Goal: Answer question/provide support: Answer question/provide support

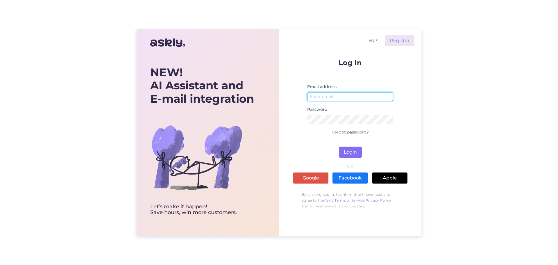
type input "[EMAIL_ADDRESS][DOMAIN_NAME]"
click at [348, 153] on button "Login" at bounding box center [350, 152] width 23 height 11
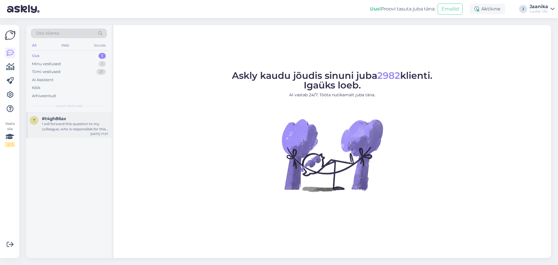
click at [64, 127] on div "I will forward this question to my colleague, who is responsible for this. The …" at bounding box center [75, 126] width 66 height 10
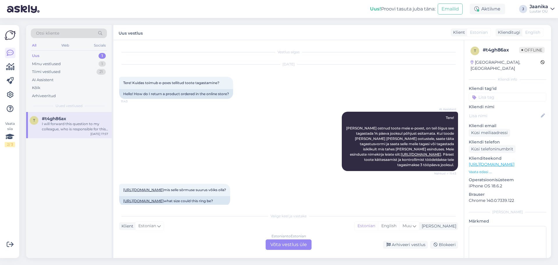
scroll to position [69, 0]
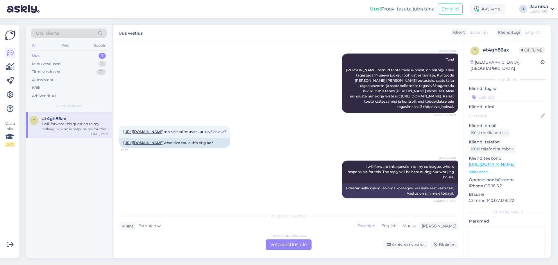
click at [283, 242] on div "Estonian to Estonian Võta vestlus üle" at bounding box center [289, 244] width 46 height 10
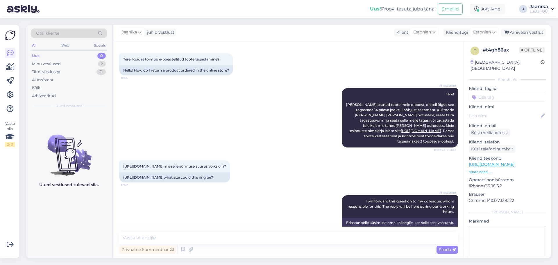
scroll to position [0, 0]
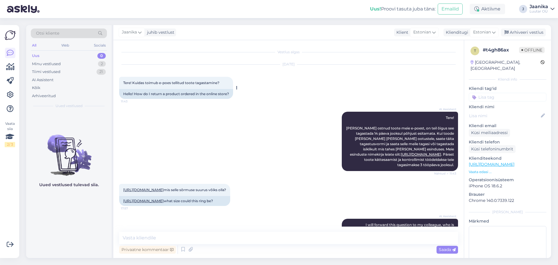
drag, startPoint x: 204, startPoint y: 81, endPoint x: 161, endPoint y: 83, distance: 42.5
click at [148, 80] on div "Tere! Kuidas toimub e-poes tellitud toote tagastamine? 11:43" at bounding box center [176, 83] width 114 height 12
drag, startPoint x: 222, startPoint y: 83, endPoint x: 132, endPoint y: 83, distance: 89.9
click at [132, 83] on div "Tere! Kuidas toimub e-poes tellitud toote tagastamine? 11:43" at bounding box center [176, 83] width 114 height 12
copy span "Kuidas toimub e-poes tellitud toote tagastamine?"
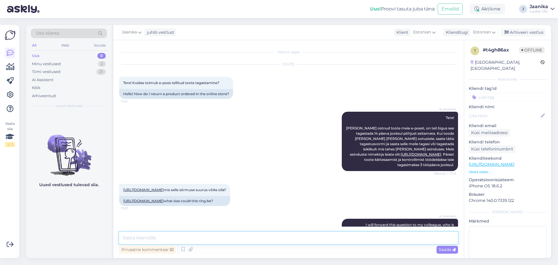
click at [155, 236] on textarea at bounding box center [288, 238] width 339 height 12
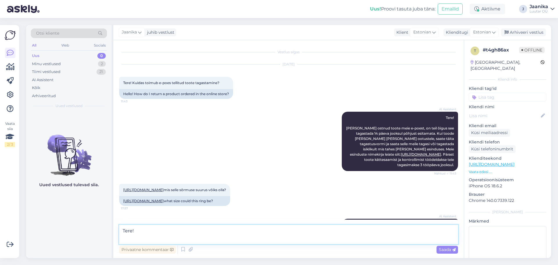
paste textarea "Kuidas toimub e-poes tellitud toote tagastamine?"
drag, startPoint x: 288, startPoint y: 237, endPoint x: 122, endPoint y: 242, distance: 166.1
click at [119, 243] on div "Vestlus algas [DATE] Tere! Kuidas toimub e-poes tellitud toote tagastamine? 11:…" at bounding box center [288, 149] width 351 height 218
type textarea "Tere!"
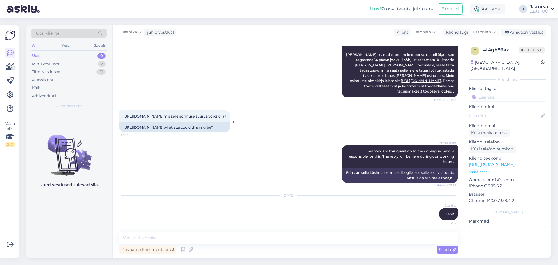
click at [152, 114] on link "[URL][DOMAIN_NAME]" at bounding box center [143, 116] width 40 height 4
click at [181, 238] on textarea at bounding box center [288, 238] width 339 height 12
type textarea "antud sõrmuse suurus on 17mm"
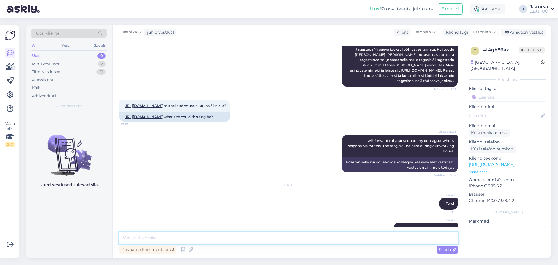
scroll to position [109, 0]
